Goal: Task Accomplishment & Management: Use online tool/utility

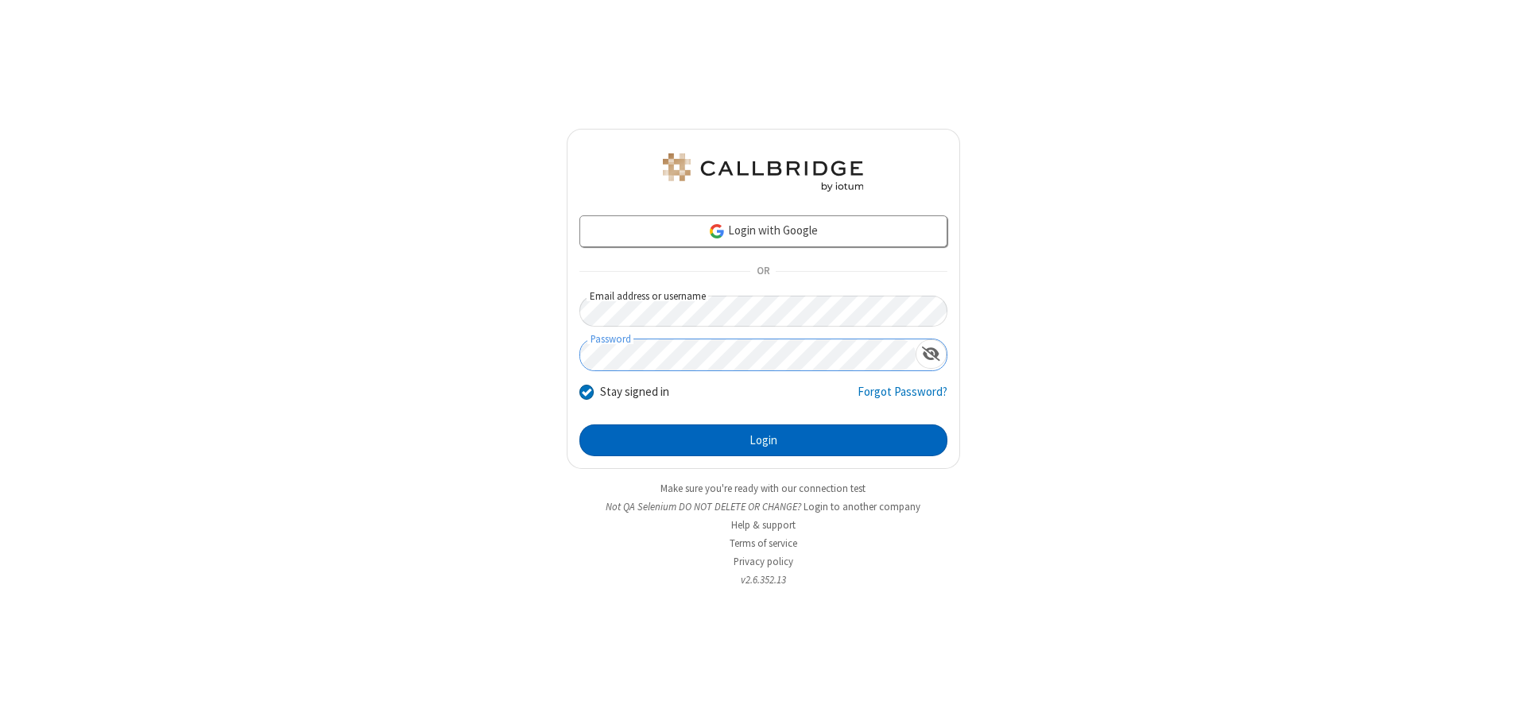
click at [763, 440] on button "Login" at bounding box center [764, 441] width 368 height 32
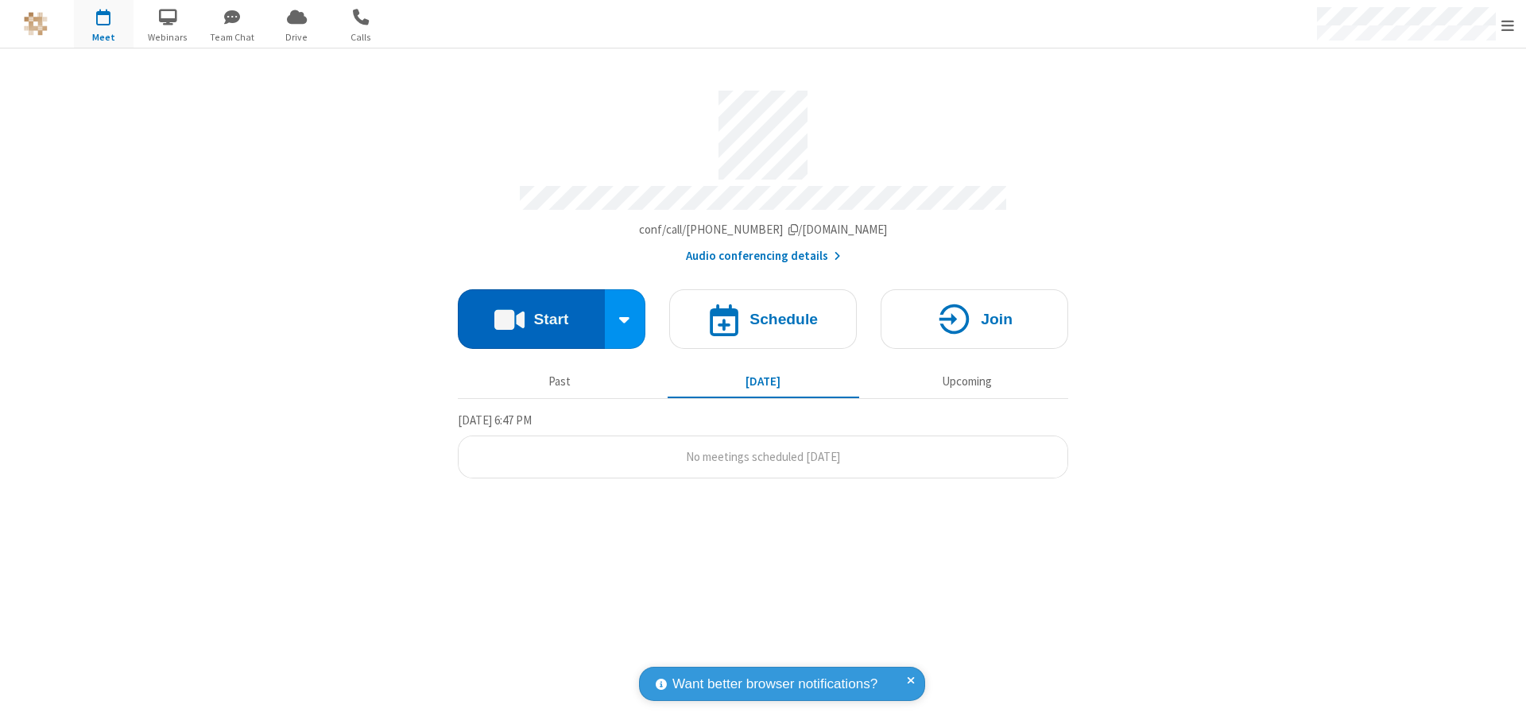
click at [531, 312] on button "Start" at bounding box center [531, 319] width 147 height 60
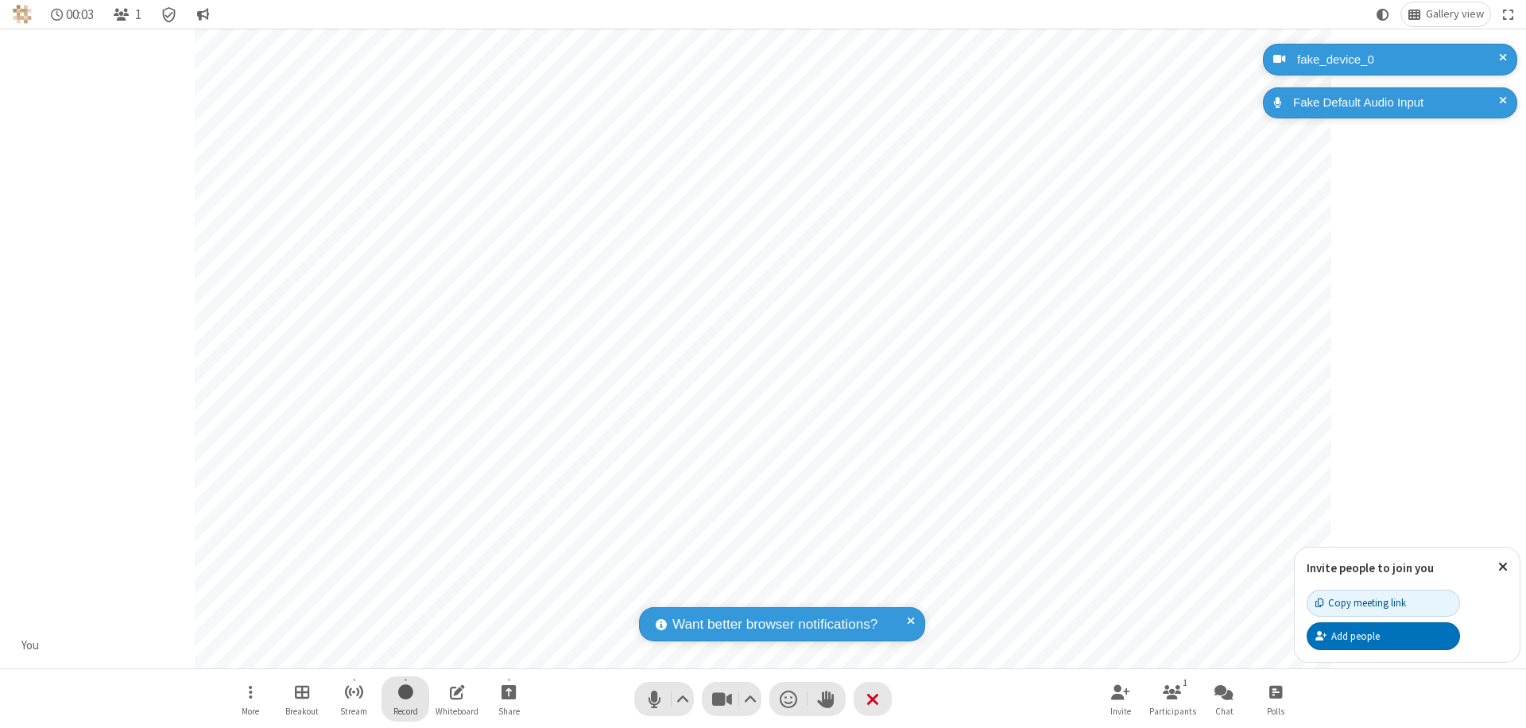
click at [405, 699] on span "Start recording" at bounding box center [405, 692] width 15 height 20
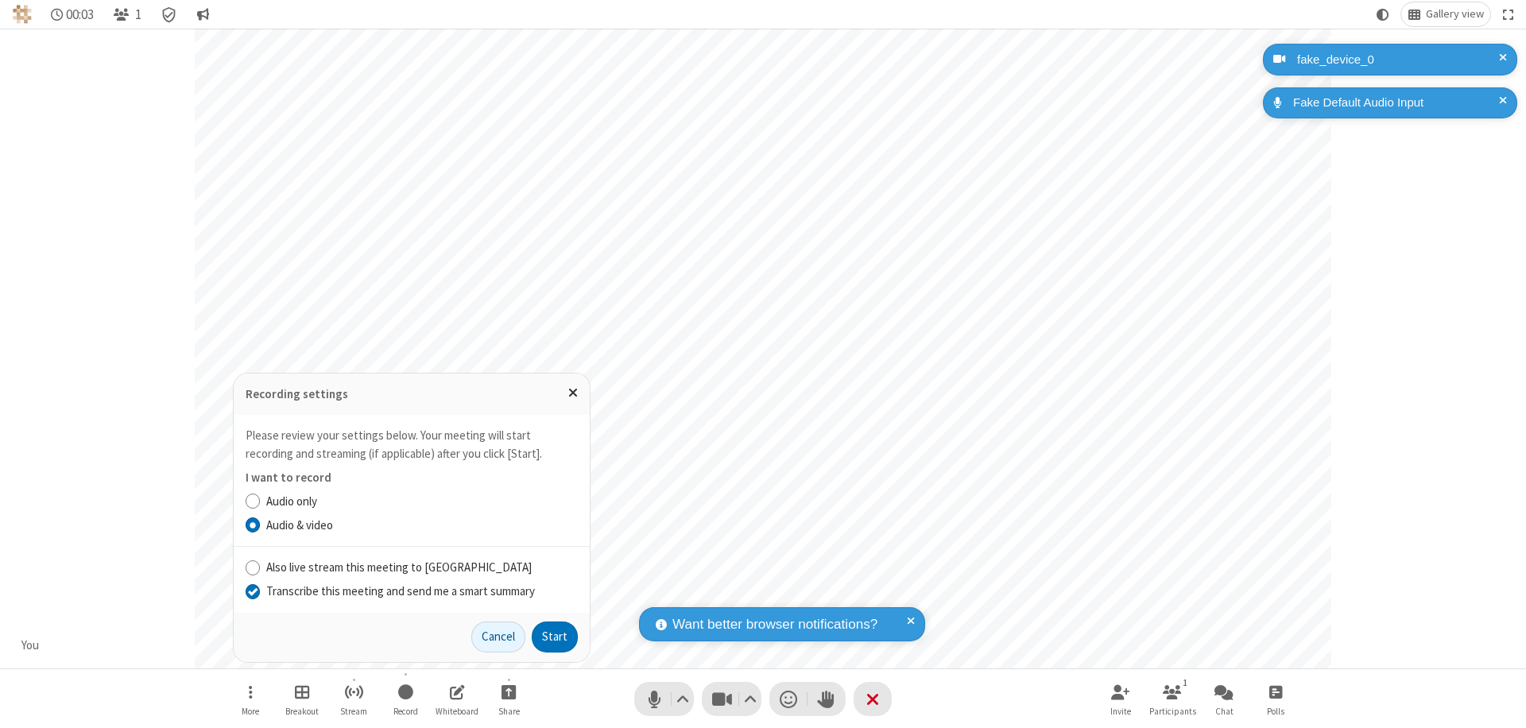
click at [252, 591] on input "Transcribe this meeting and send me a smart summary" at bounding box center [253, 591] width 15 height 17
click at [555, 637] on button "Start" at bounding box center [555, 638] width 46 height 32
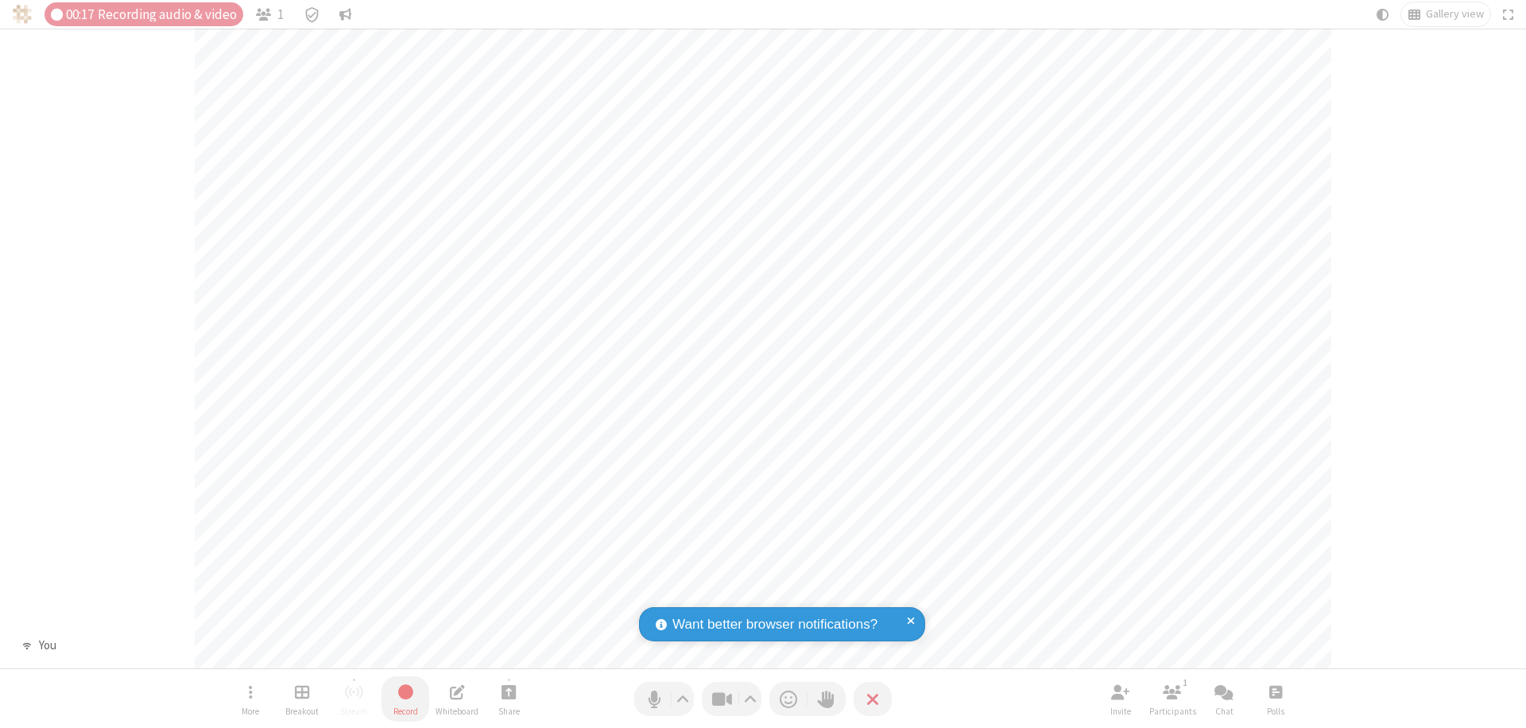
click at [405, 699] on span "Stop recording" at bounding box center [405, 692] width 19 height 21
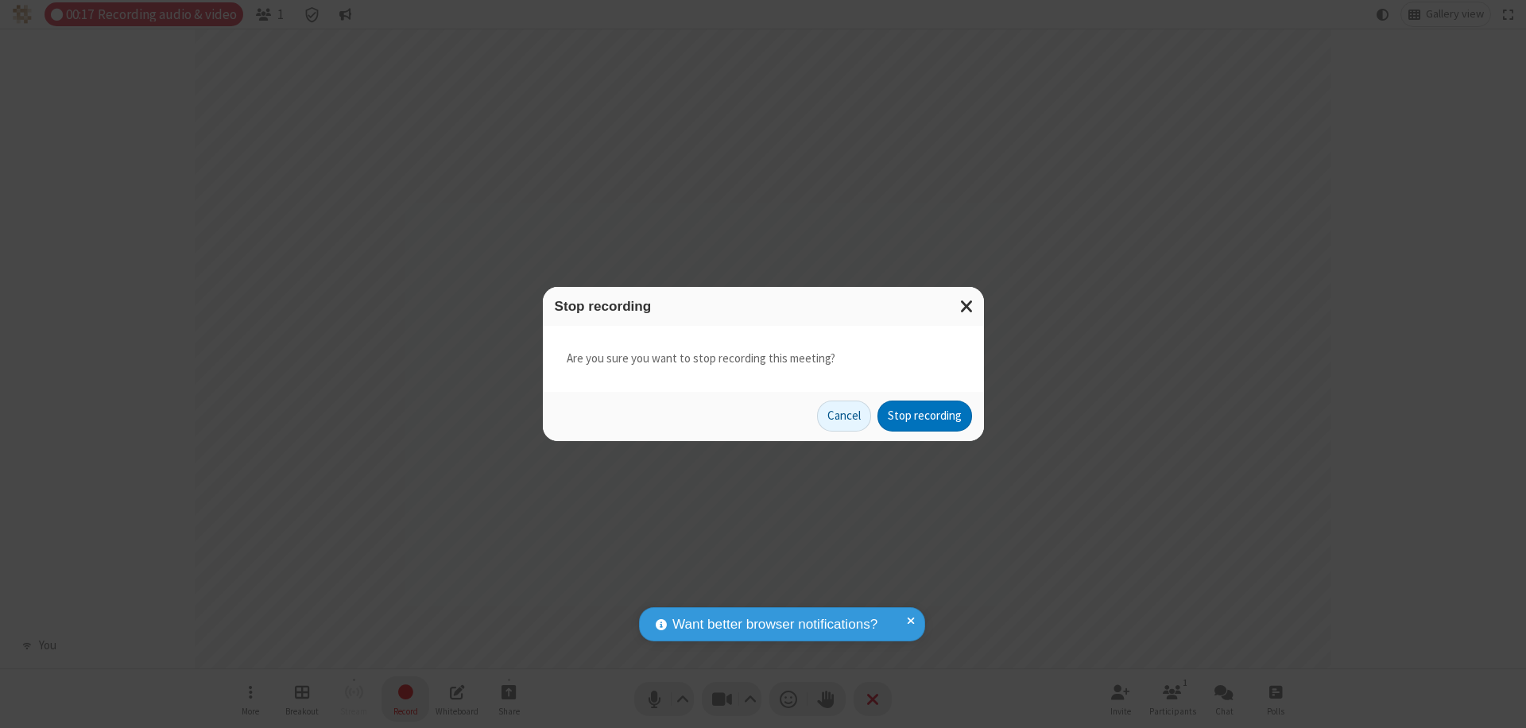
click at [925, 416] on button "Stop recording" at bounding box center [925, 417] width 95 height 32
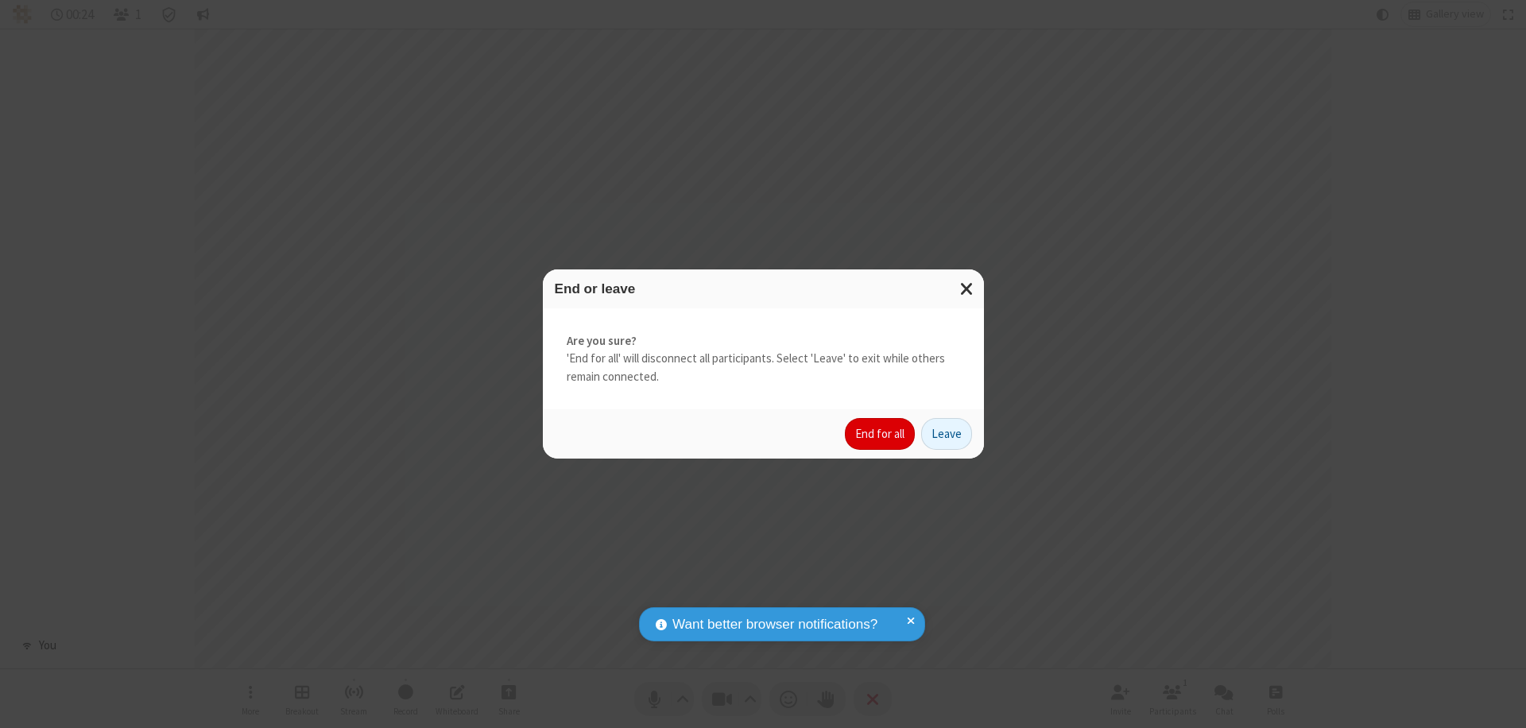
click at [881, 434] on button "End for all" at bounding box center [880, 434] width 70 height 32
